Goal: Information Seeking & Learning: Get advice/opinions

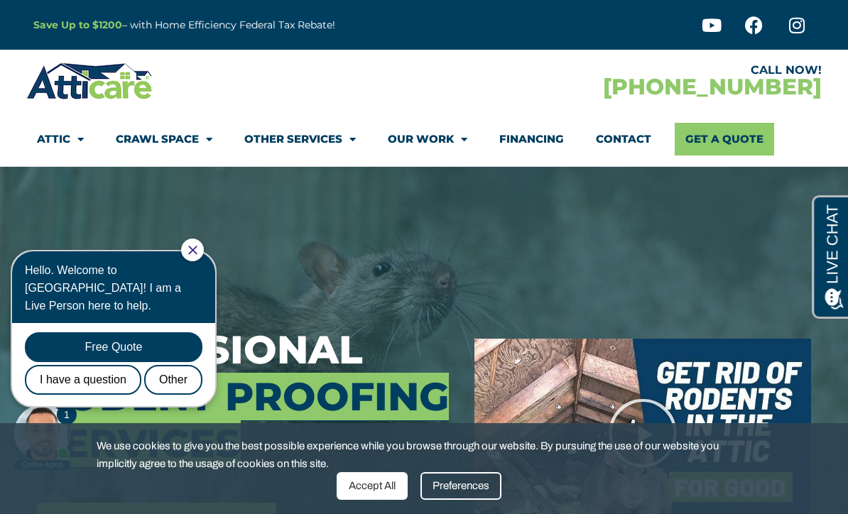
click at [199, 141] on span "Menu" at bounding box center [205, 139] width 13 height 25
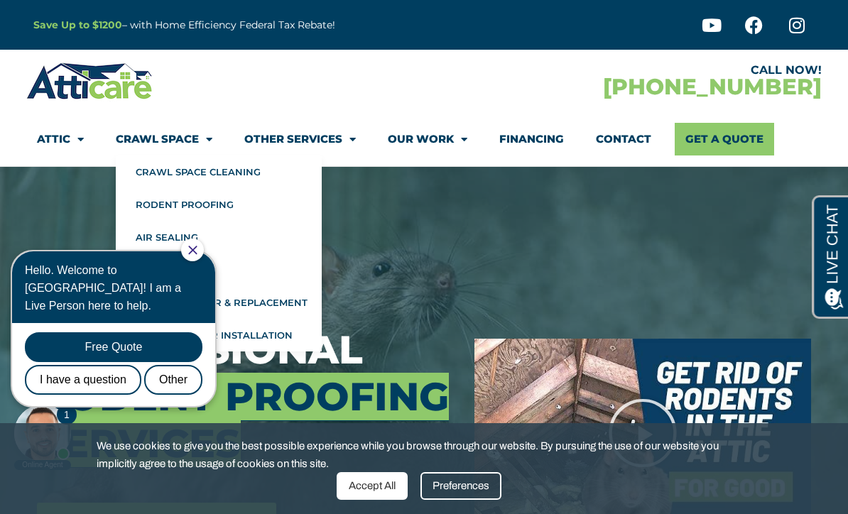
click at [65, 149] on link "Attic" at bounding box center [60, 139] width 47 height 33
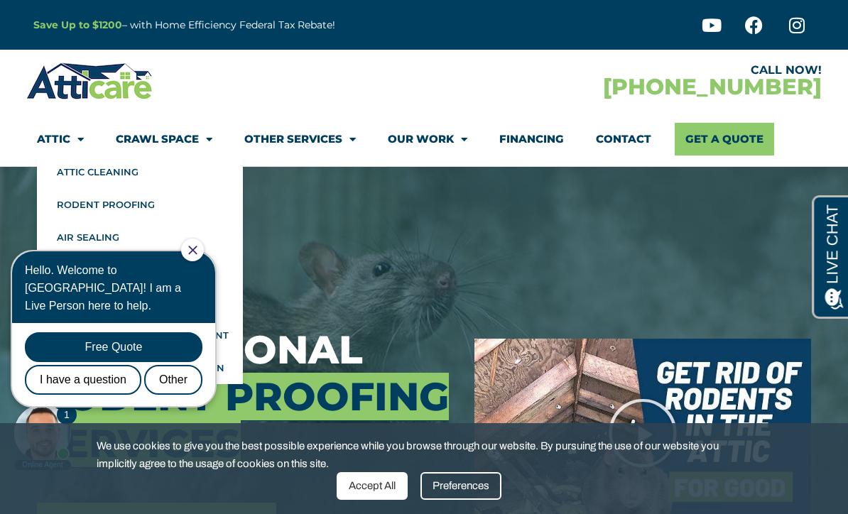
click at [444, 147] on link "Our Work" at bounding box center [428, 139] width 80 height 33
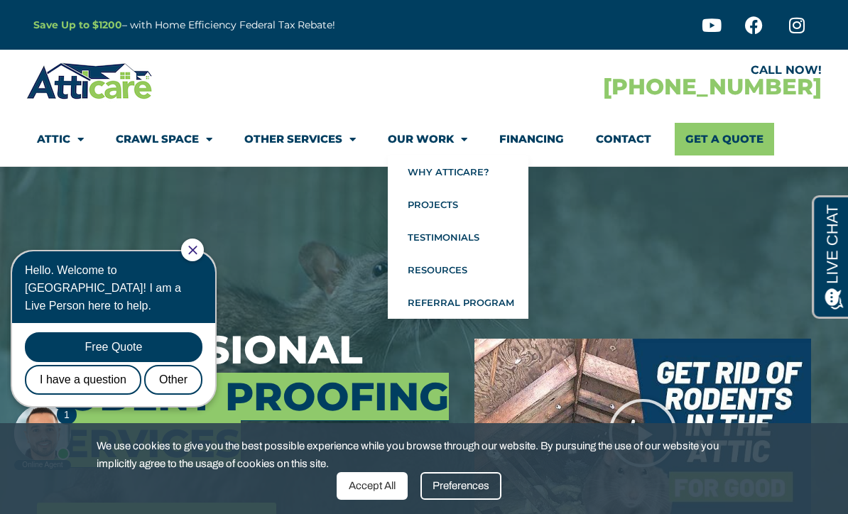
click at [471, 248] on link "Testimonials" at bounding box center [458, 237] width 141 height 33
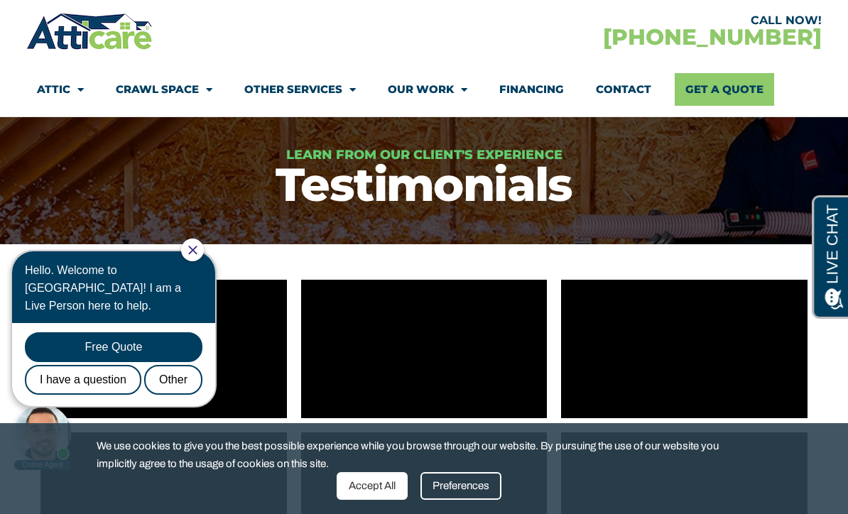
scroll to position [127, 0]
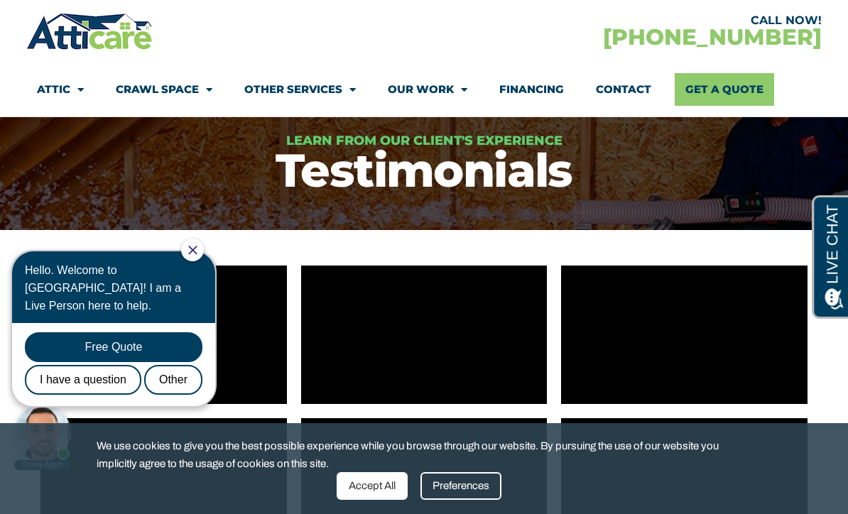
click at [463, 500] on div "Preferences" at bounding box center [461, 486] width 81 height 28
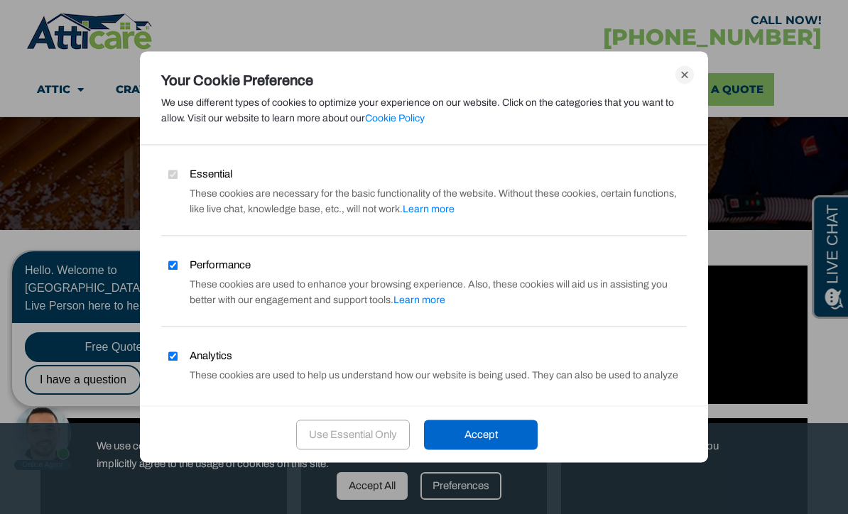
click at [352, 450] on div "Use Essential Only" at bounding box center [353, 435] width 114 height 30
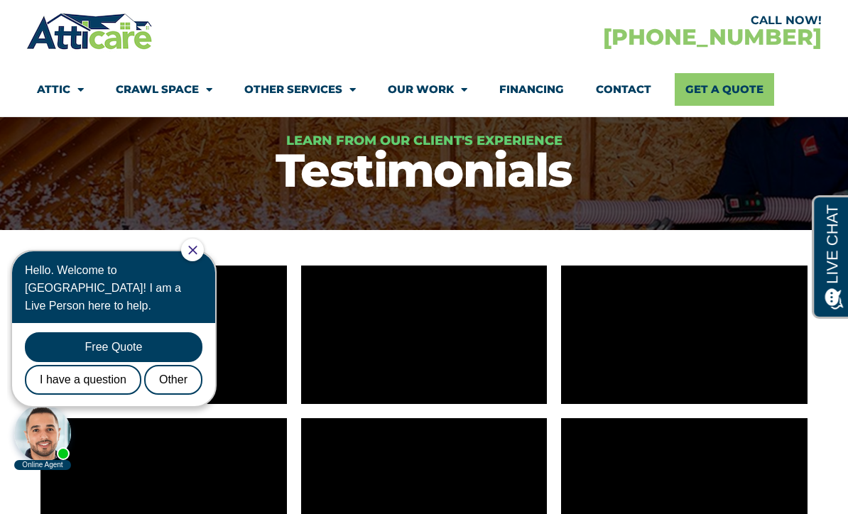
click at [202, 255] on div at bounding box center [192, 250] width 23 height 23
click at [197, 254] on icon "Close Chat" at bounding box center [192, 250] width 9 height 9
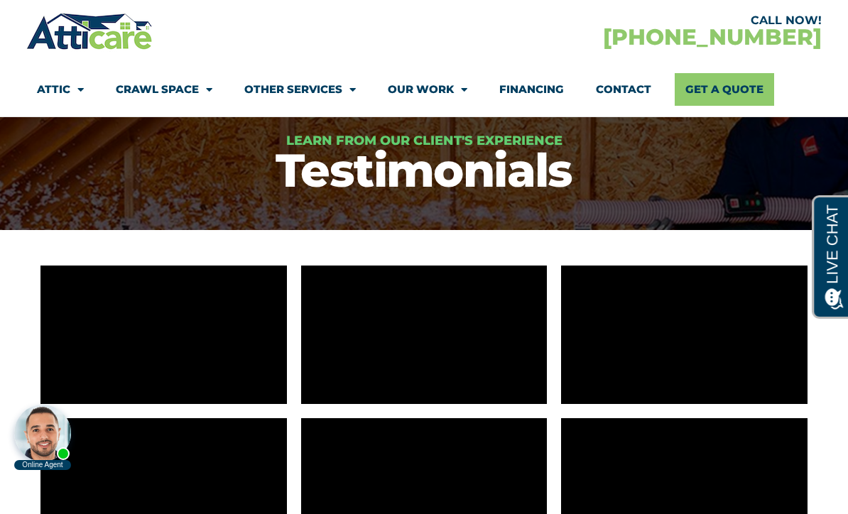
scroll to position [0, 0]
